Goal: Information Seeking & Learning: Find specific page/section

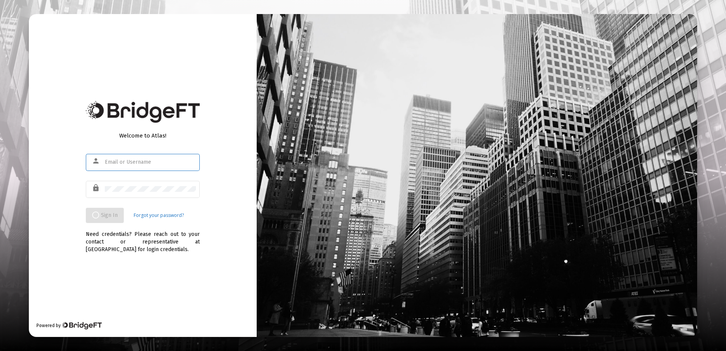
click at [137, 165] on input "text" at bounding box center [150, 162] width 91 height 6
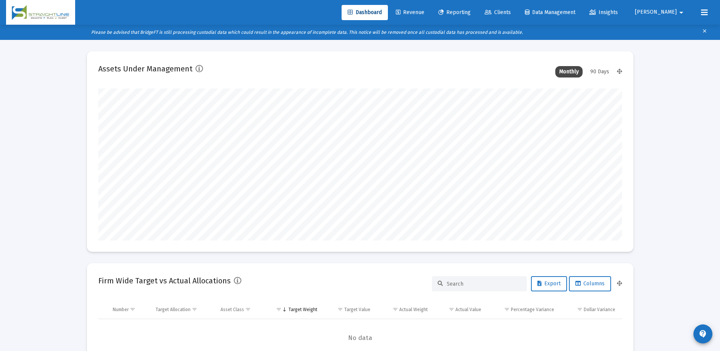
scroll to position [152, 282]
type input "[DATE]"
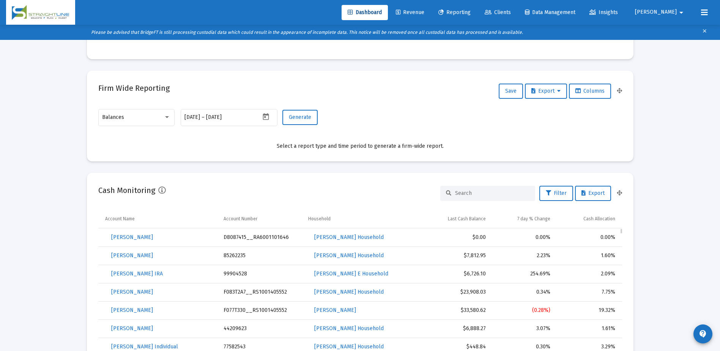
scroll to position [0, 0]
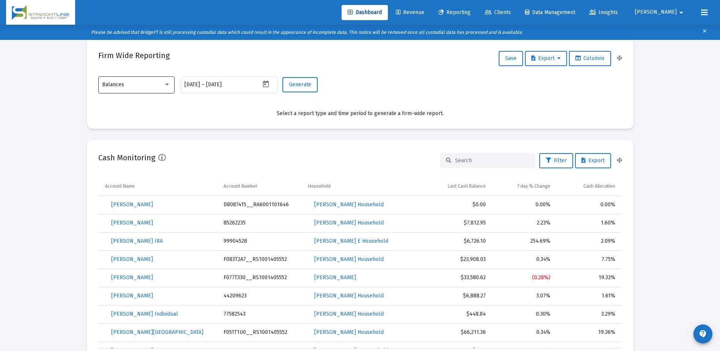
click at [166, 83] on div at bounding box center [167, 84] width 7 height 6
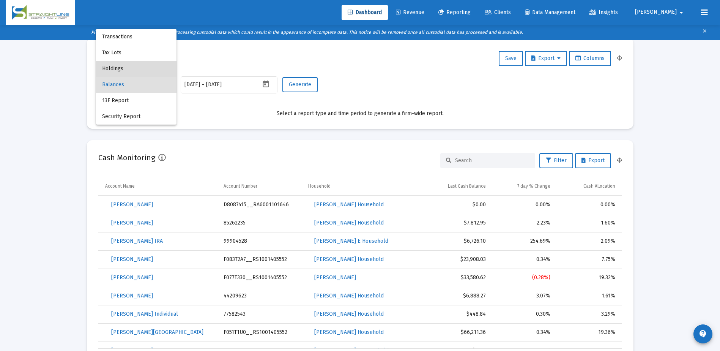
click at [126, 72] on span "Holdings" at bounding box center [136, 69] width 68 height 16
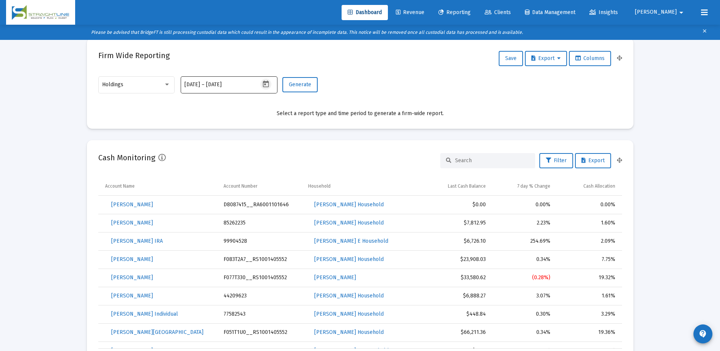
click at [262, 87] on icon "Open calendar" at bounding box center [266, 84] width 8 height 8
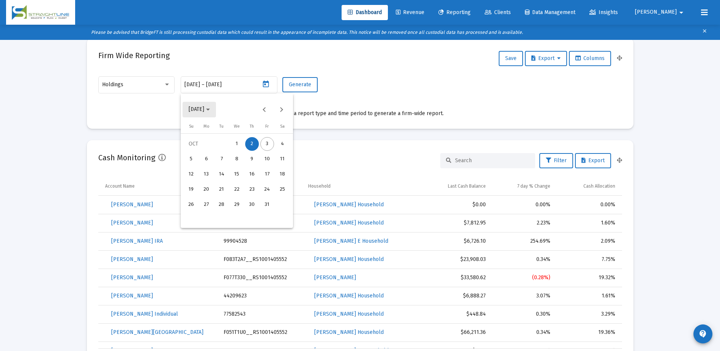
click at [210, 110] on icon "Choose month and year" at bounding box center [208, 110] width 4 height 2
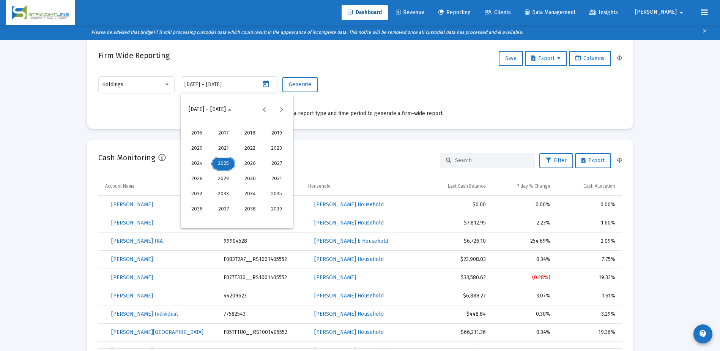
click at [274, 150] on div "2023" at bounding box center [277, 149] width 24 height 14
click at [224, 164] on div "JUN" at bounding box center [223, 164] width 24 height 14
click at [264, 202] on div "30" at bounding box center [267, 205] width 14 height 14
type input "[DATE]"
click at [264, 202] on div "30" at bounding box center [267, 205] width 14 height 14
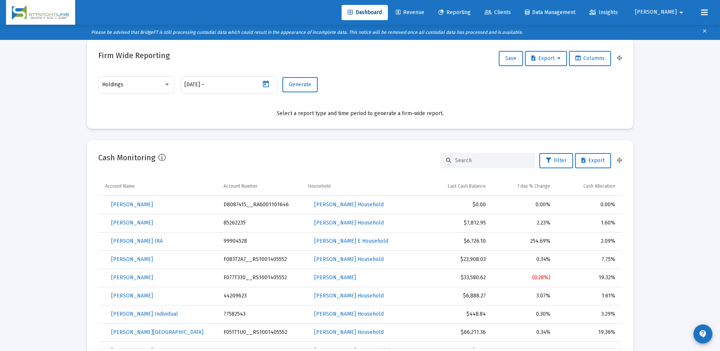
type input "[DATE]"
click at [302, 88] on button "Generate" at bounding box center [299, 84] width 35 height 15
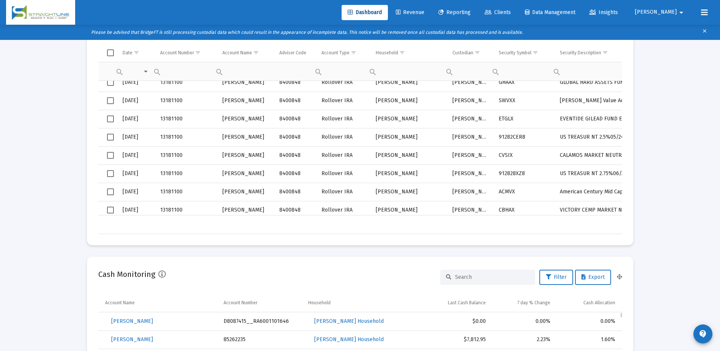
scroll to position [266, 0]
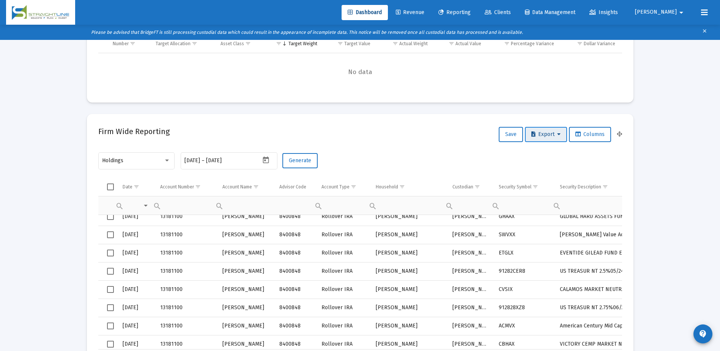
click at [544, 136] on span "Export" at bounding box center [546, 134] width 29 height 6
click at [543, 155] on button "Export All Rows" at bounding box center [548, 154] width 52 height 18
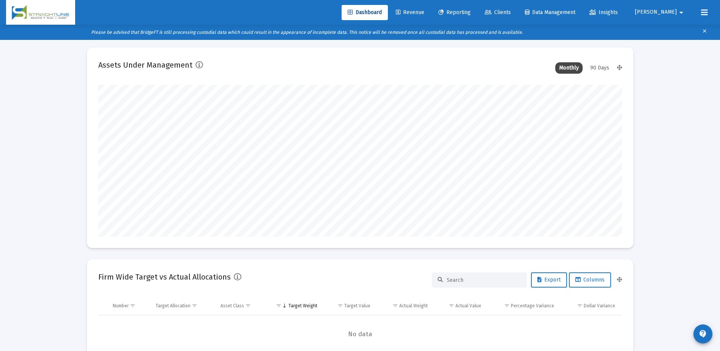
scroll to position [0, 0]
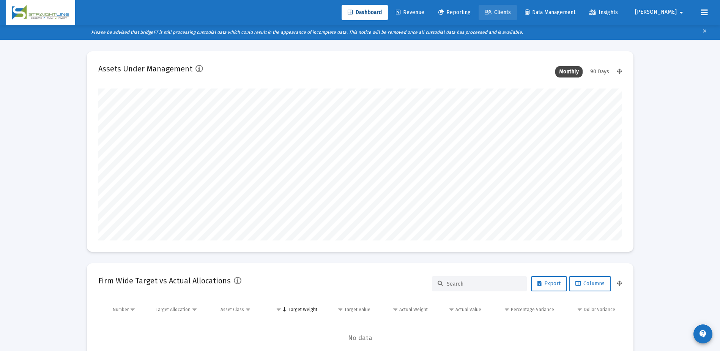
click at [511, 12] on span "Clients" at bounding box center [498, 12] width 26 height 6
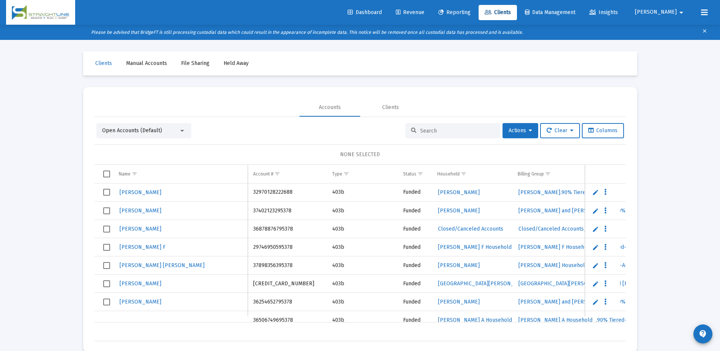
click at [434, 133] on input at bounding box center [457, 131] width 74 height 6
paste input "[PERSON_NAME]"
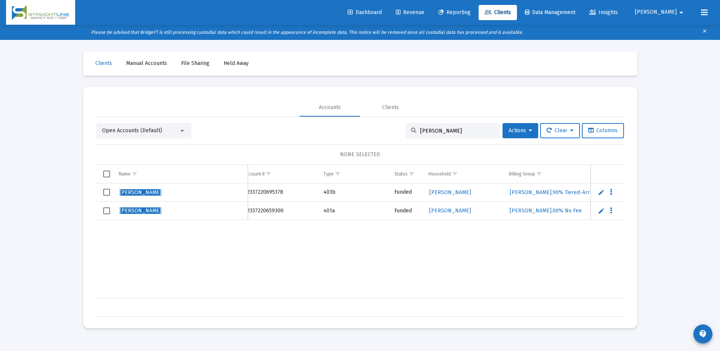
scroll to position [0, 14]
type input "[PERSON_NAME]"
click at [382, 12] on span "Dashboard" at bounding box center [365, 12] width 34 height 6
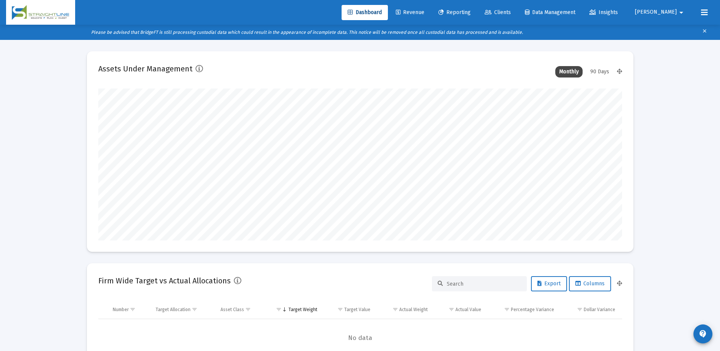
scroll to position [152, 282]
click at [517, 9] on link "Clients" at bounding box center [498, 12] width 38 height 15
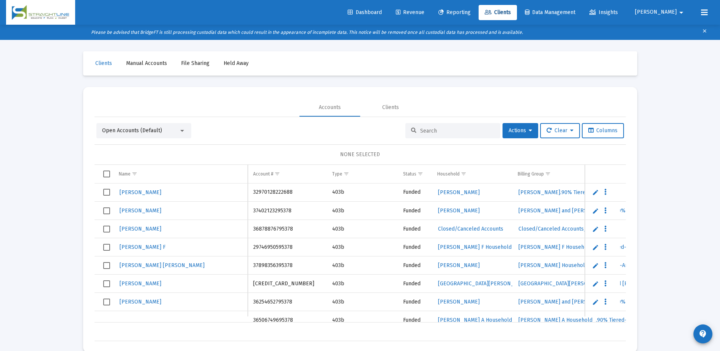
click at [388, 5] on link "Dashboard" at bounding box center [365, 12] width 46 height 15
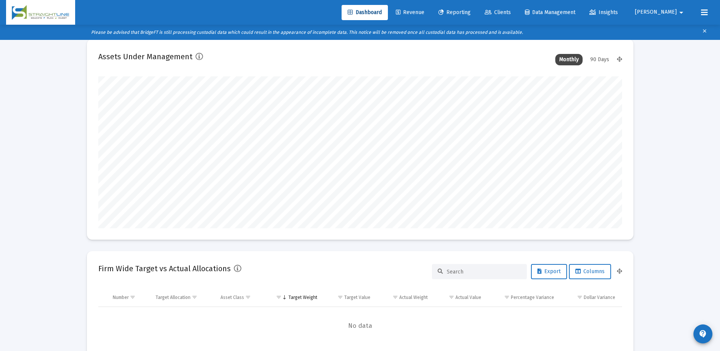
scroll to position [114, 0]
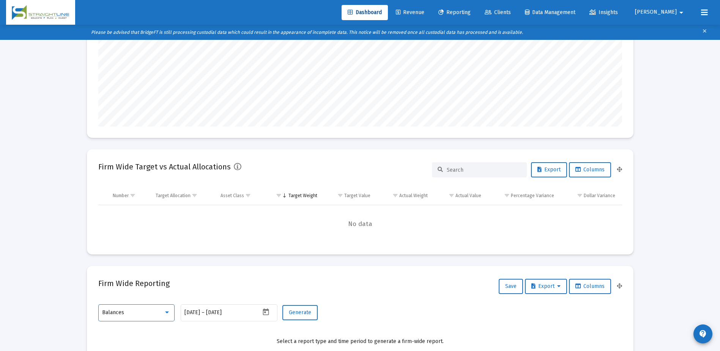
click at [167, 315] on div at bounding box center [167, 312] width 7 height 6
click at [142, 262] on span "Holdings" at bounding box center [136, 259] width 68 height 16
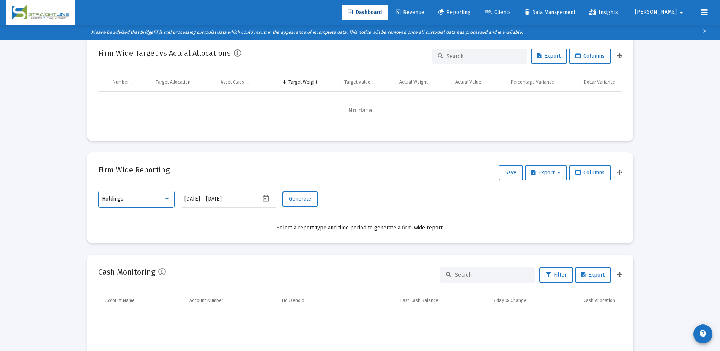
scroll to position [228, 0]
click at [269, 197] on icon "Open calendar" at bounding box center [266, 198] width 8 height 8
click at [210, 223] on icon "Choose month and year" at bounding box center [208, 223] width 4 height 2
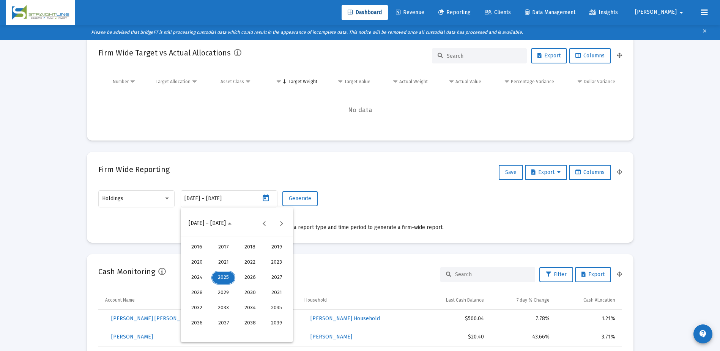
click at [271, 262] on div "2023" at bounding box center [277, 263] width 24 height 14
click at [247, 279] on div "[DATE]" at bounding box center [250, 278] width 24 height 14
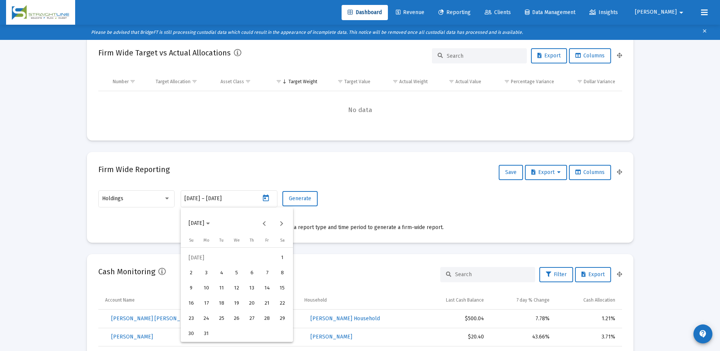
click at [207, 332] on div "31" at bounding box center [207, 334] width 14 height 14
type input "[DATE]"
click at [204, 335] on div "31" at bounding box center [207, 334] width 14 height 14
type input "[DATE]"
click at [302, 199] on span "Generate" at bounding box center [300, 198] width 22 height 6
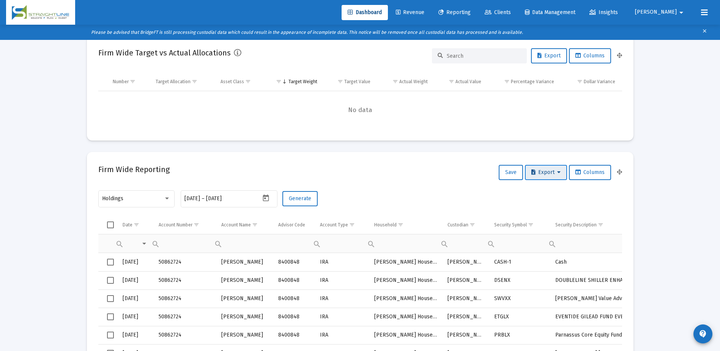
click at [543, 173] on span "Export" at bounding box center [546, 172] width 29 height 6
click at [546, 194] on button "Export All Rows" at bounding box center [548, 192] width 52 height 18
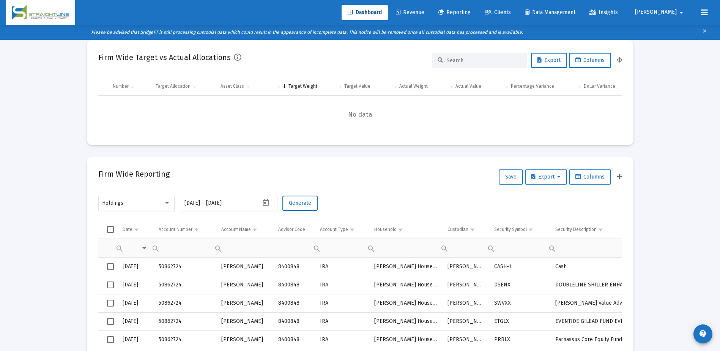
scroll to position [266, 0]
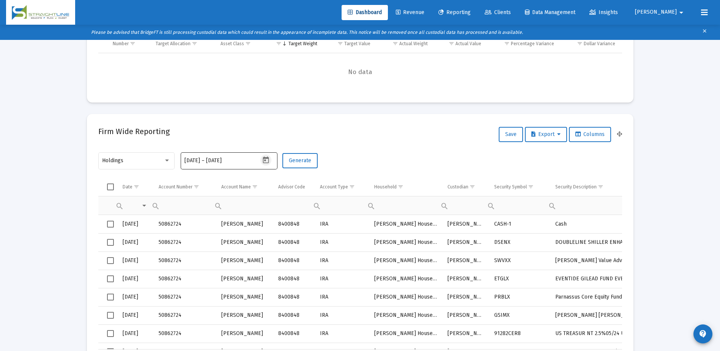
click at [266, 161] on icon "Open calendar" at bounding box center [266, 160] width 8 height 8
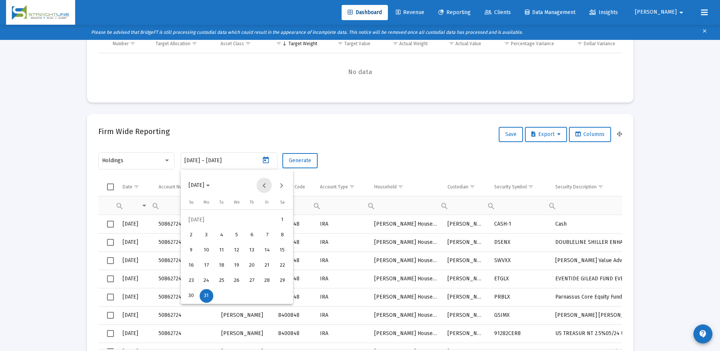
click at [266, 185] on button "Previous month" at bounding box center [264, 185] width 15 height 15
click at [280, 184] on button "Next month" at bounding box center [281, 185] width 15 height 15
click at [280, 185] on button "Next month" at bounding box center [281, 185] width 15 height 15
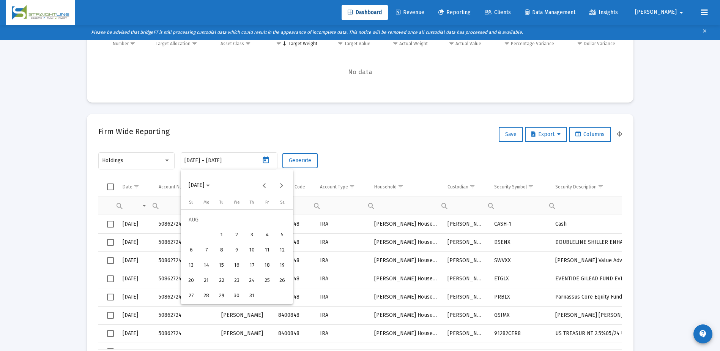
click at [250, 296] on div "31" at bounding box center [252, 296] width 14 height 14
type input "[DATE]"
click at [250, 295] on div "31" at bounding box center [252, 296] width 14 height 14
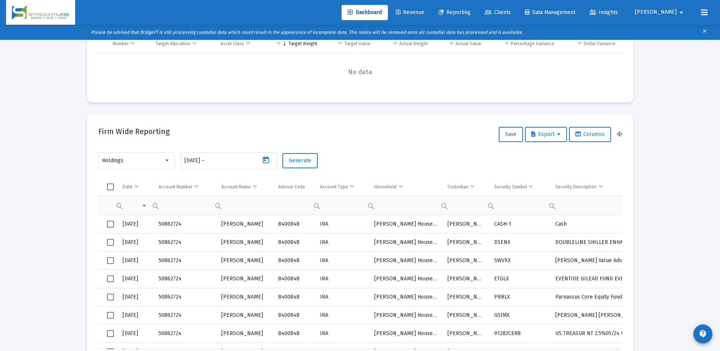
type input "[DATE]"
click at [307, 162] on span "Generate" at bounding box center [300, 160] width 22 height 6
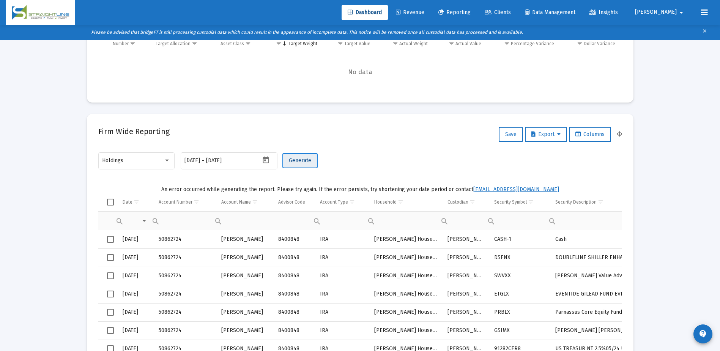
click at [311, 162] on span "Generate" at bounding box center [300, 160] width 22 height 6
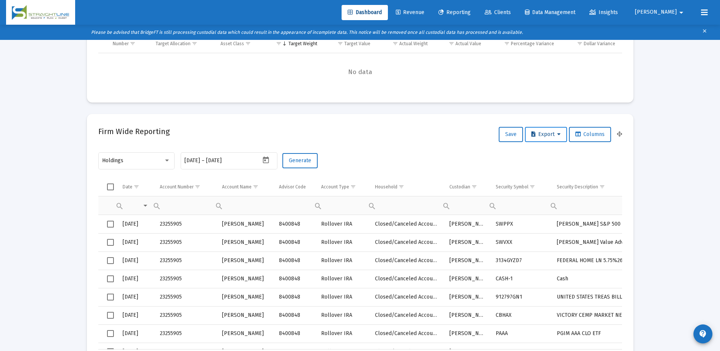
click at [552, 134] on span "Export" at bounding box center [546, 134] width 29 height 6
click at [550, 153] on button "Export All Rows" at bounding box center [548, 154] width 52 height 18
click at [265, 161] on icon "Open calendar" at bounding box center [266, 159] width 6 height 7
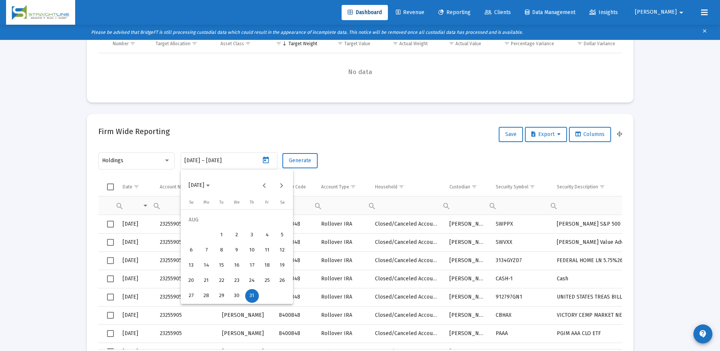
click at [378, 159] on div at bounding box center [360, 175] width 720 height 351
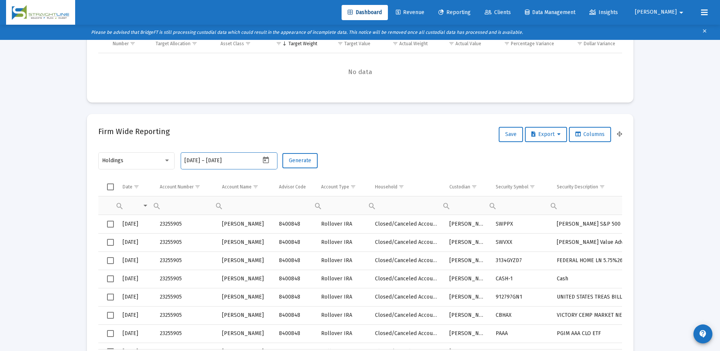
click at [200, 163] on input "[DATE]" at bounding box center [193, 161] width 16 height 6
click at [267, 160] on icon "Open calendar" at bounding box center [266, 160] width 8 height 8
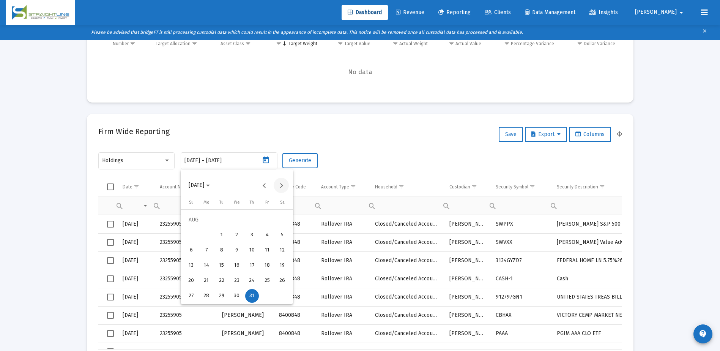
click at [285, 187] on button "Next month" at bounding box center [281, 185] width 15 height 15
click at [265, 279] on div "29" at bounding box center [267, 281] width 14 height 14
type input "[DATE]"
click at [226, 161] on div at bounding box center [360, 175] width 720 height 351
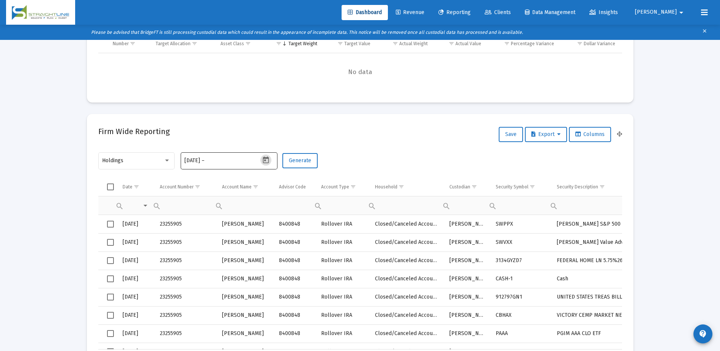
click at [220, 163] on input "text" at bounding box center [224, 161] width 36 height 6
click at [265, 160] on icon "Open calendar" at bounding box center [266, 159] width 6 height 7
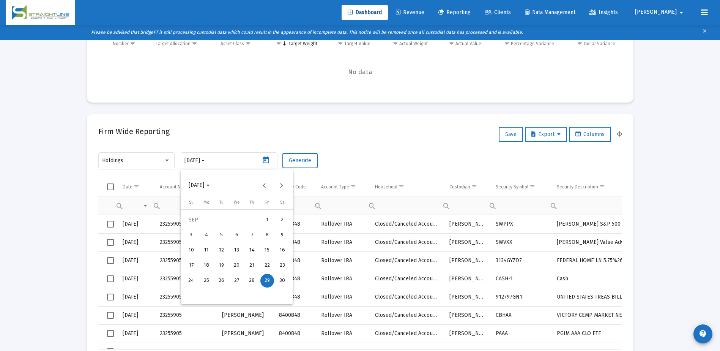
click at [271, 281] on div "29" at bounding box center [267, 281] width 14 height 14
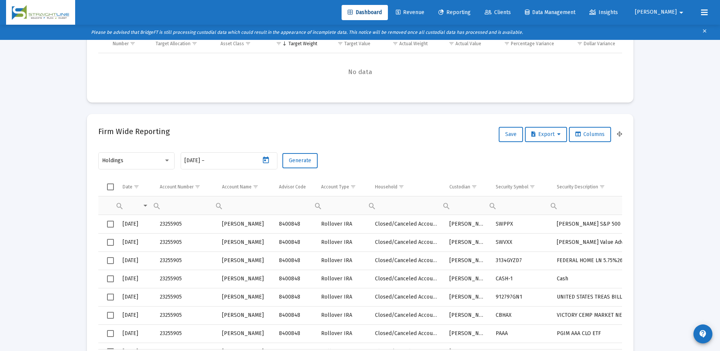
type input "[DATE]"
click at [297, 162] on span "Generate" at bounding box center [300, 160] width 22 height 6
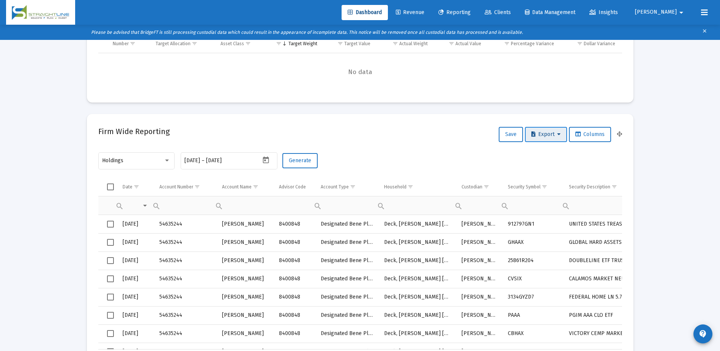
click at [546, 135] on span "Export" at bounding box center [546, 134] width 29 height 6
click at [547, 150] on button "Export All Rows" at bounding box center [548, 154] width 52 height 18
click at [323, 87] on div "Data grid" at bounding box center [360, 72] width 524 height 38
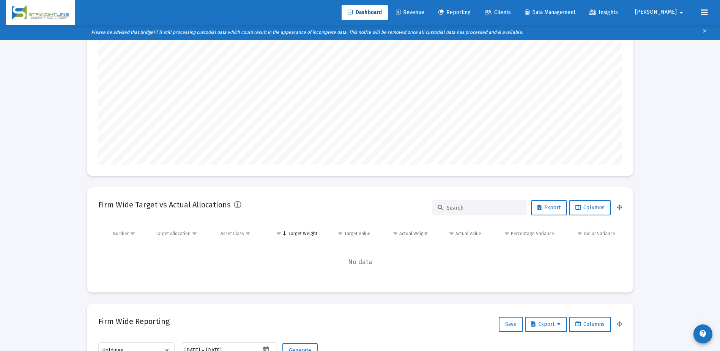
scroll to position [0, 0]
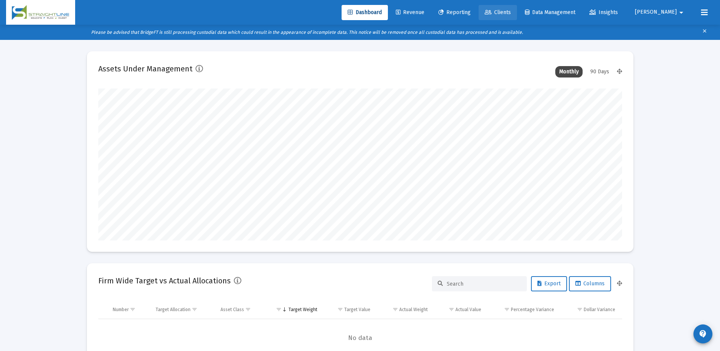
click at [511, 11] on span "Clients" at bounding box center [498, 12] width 26 height 6
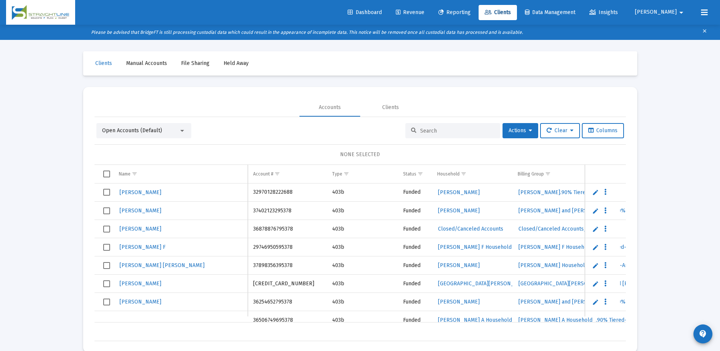
click at [428, 130] on input at bounding box center [457, 131] width 74 height 6
paste input "03532203156005"
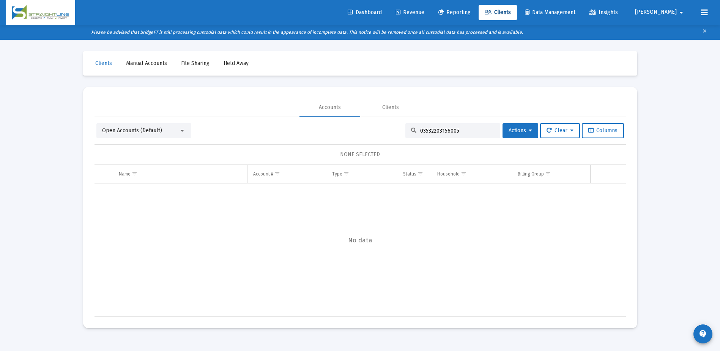
type input "03532203156005"
click at [181, 129] on div at bounding box center [182, 131] width 7 height 6
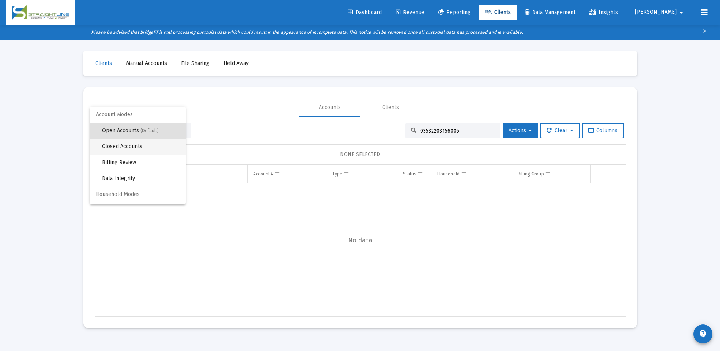
click at [163, 145] on span "Closed Accounts" at bounding box center [140, 147] width 77 height 16
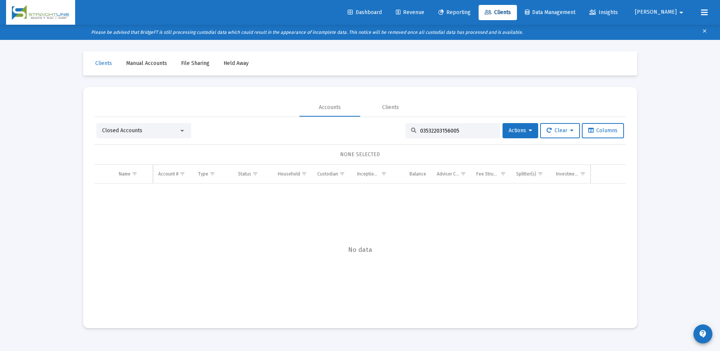
click at [457, 128] on input "03532203156005" at bounding box center [457, 131] width 74 height 6
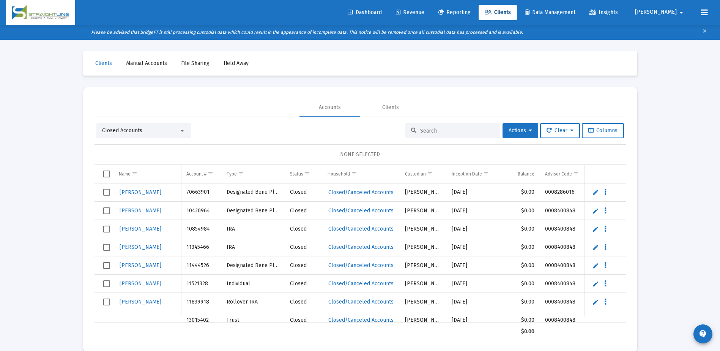
paste input "03532203156005"
type input "03532203156005"
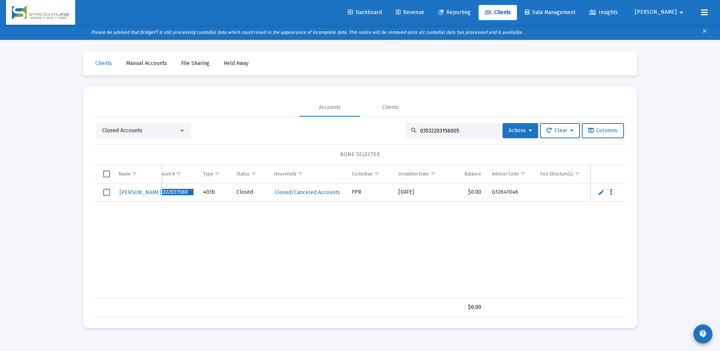
scroll to position [0, 13]
click at [471, 10] on span "Reporting" at bounding box center [455, 12] width 32 height 6
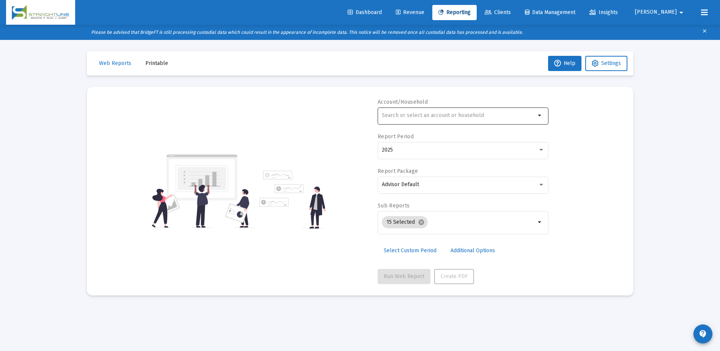
click at [410, 115] on input "text" at bounding box center [459, 115] width 154 height 6
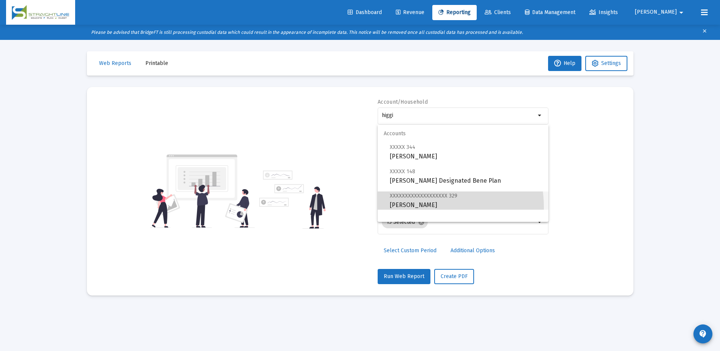
click at [412, 208] on span "XXXXXXXXXXXXXXXXXXX 329 [PERSON_NAME]" at bounding box center [466, 200] width 153 height 19
type input "[PERSON_NAME]"
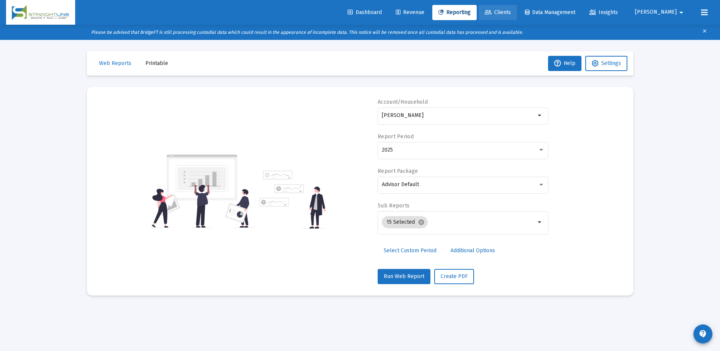
click at [492, 11] on icon at bounding box center [488, 12] width 7 height 5
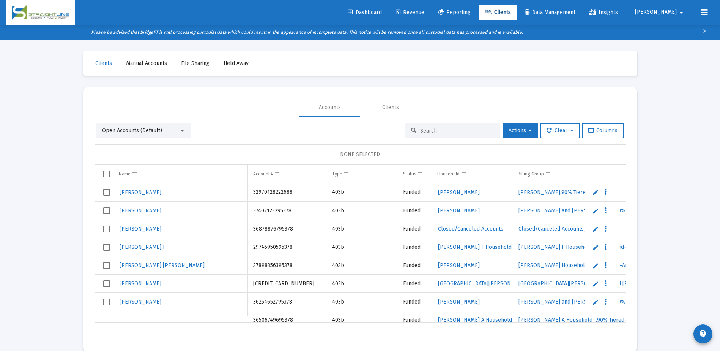
click at [430, 129] on input at bounding box center [457, 131] width 74 height 6
paste input "03532203156005"
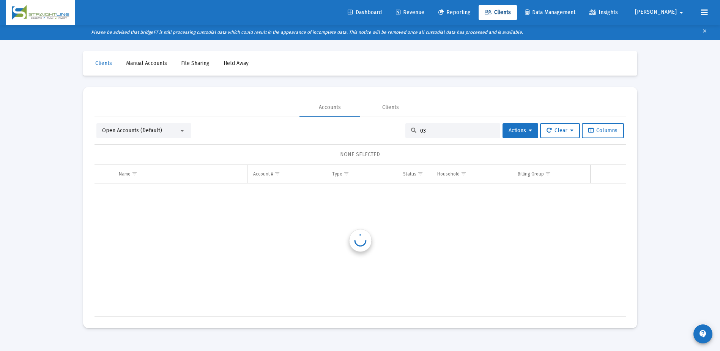
type input "0"
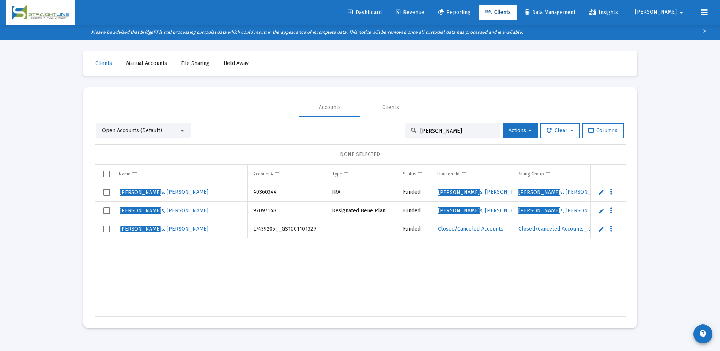
type input "[PERSON_NAME]"
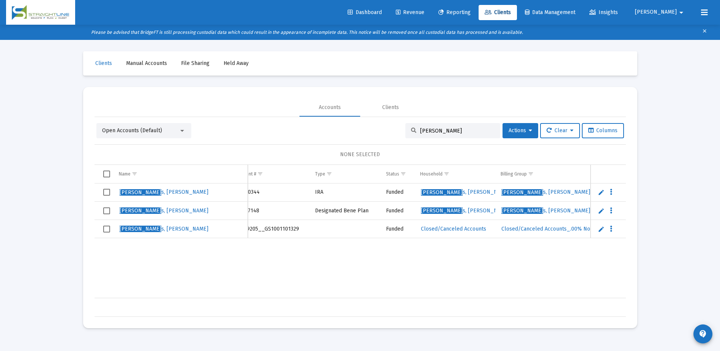
scroll to position [0, 18]
